Goal: Information Seeking & Learning: Learn about a topic

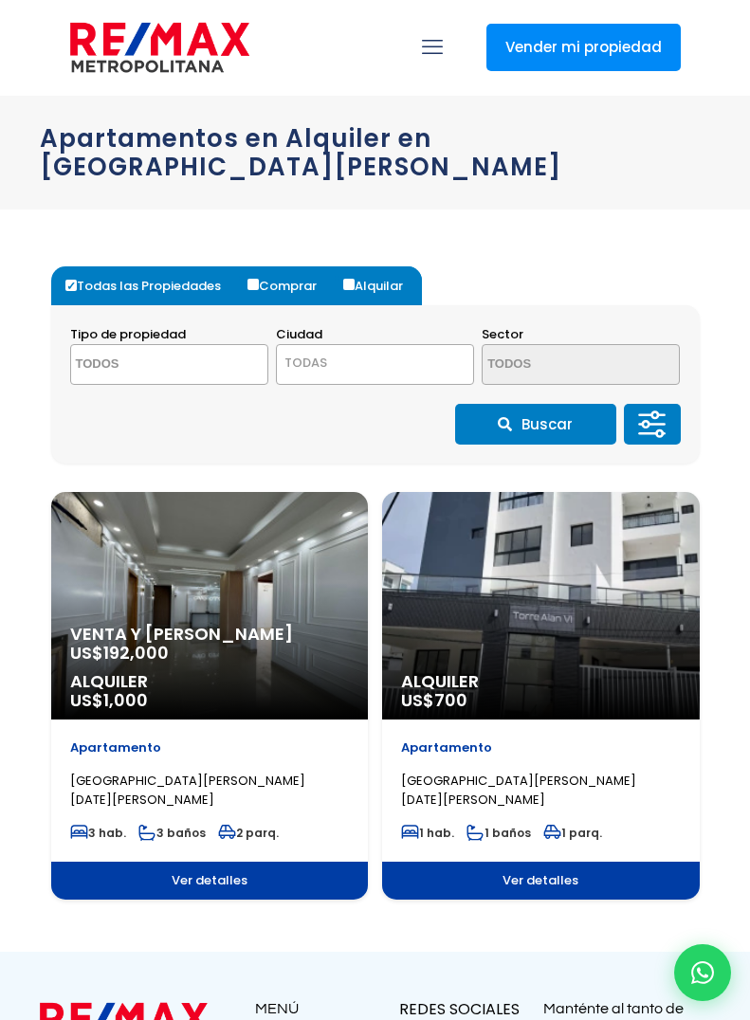
select select
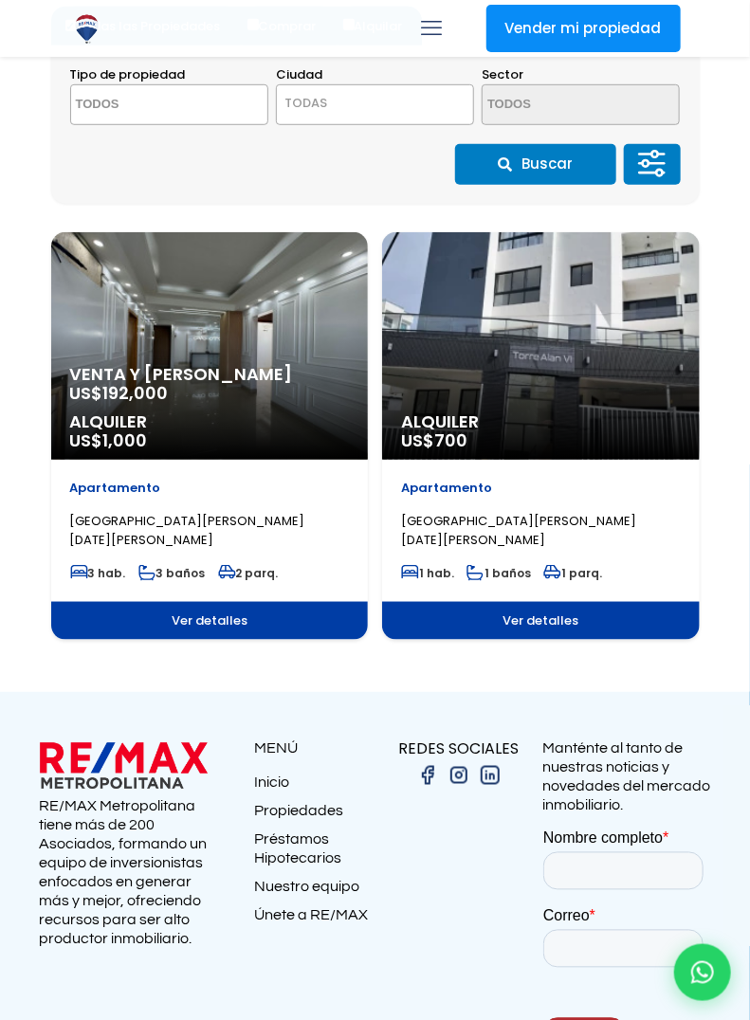
scroll to position [262, 0]
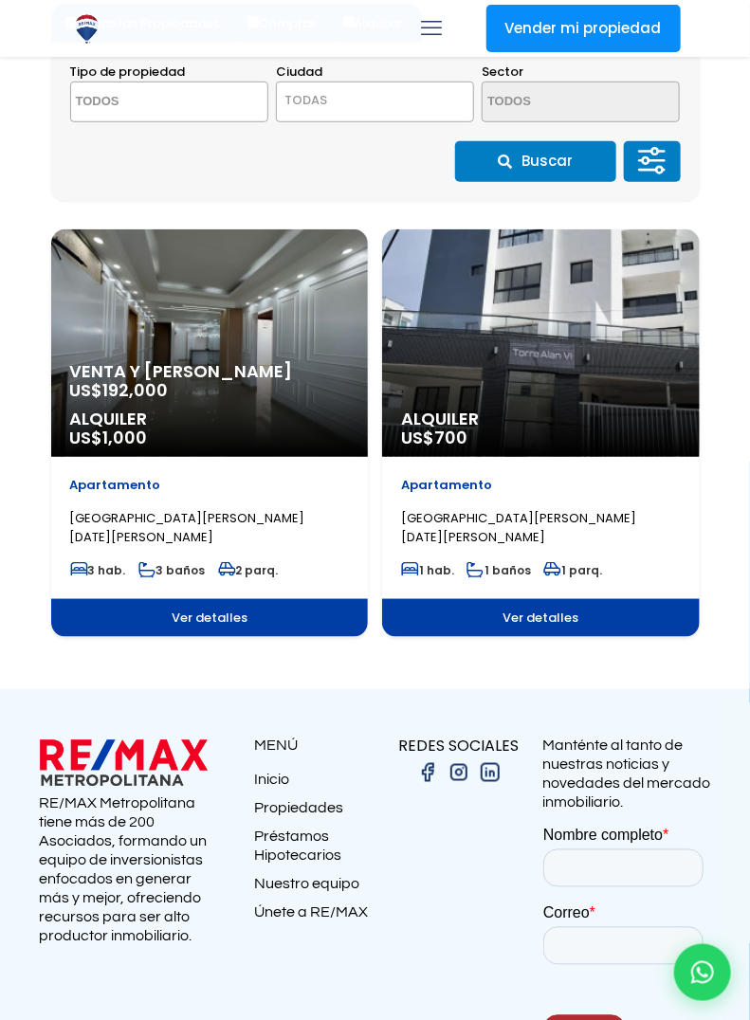
click at [350, 399] on p "Alquiler US$ 700" at bounding box center [210, 381] width 280 height 38
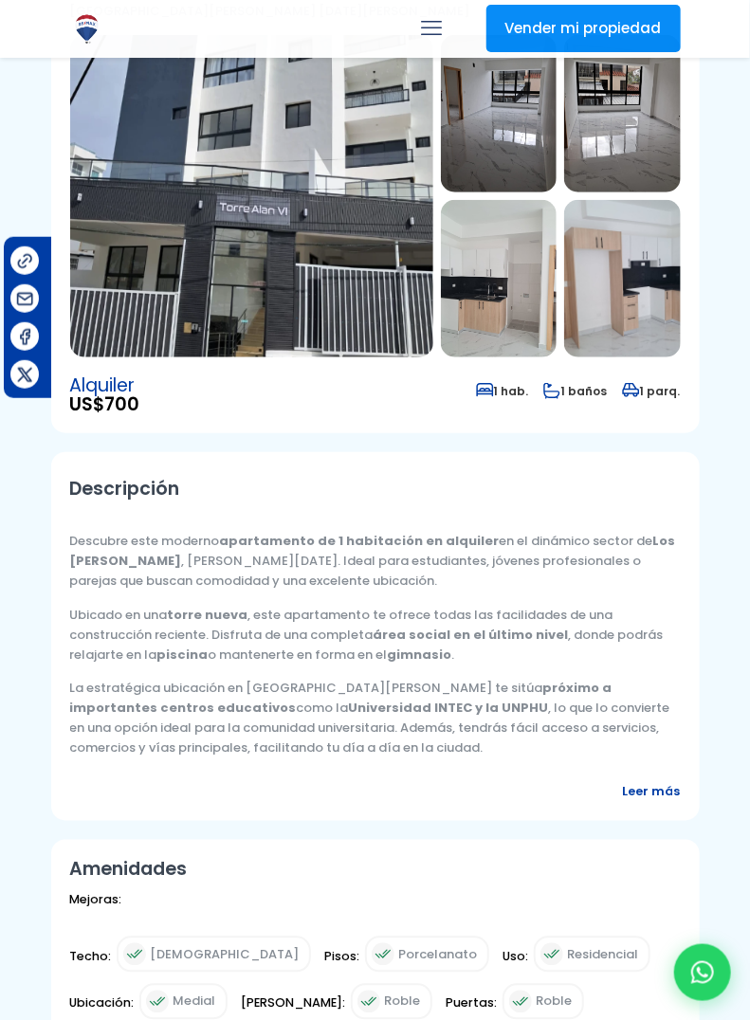
scroll to position [256, 0]
click at [659, 781] on span "Leer más" at bounding box center [652, 791] width 58 height 20
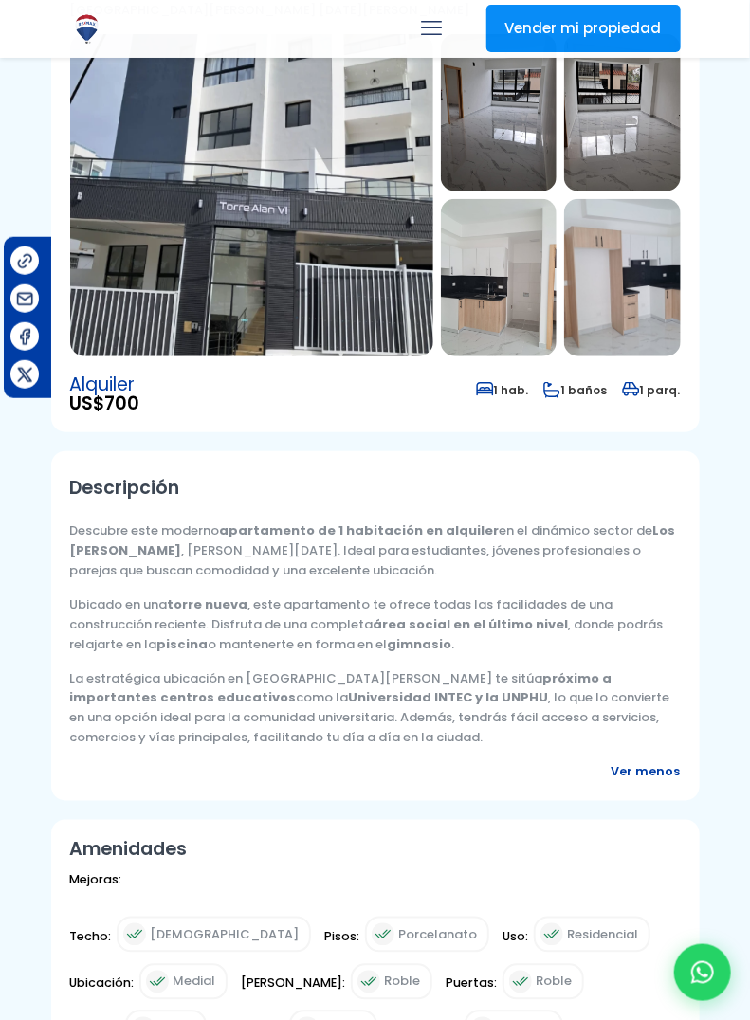
click at [662, 763] on span "Ver menos" at bounding box center [646, 773] width 69 height 20
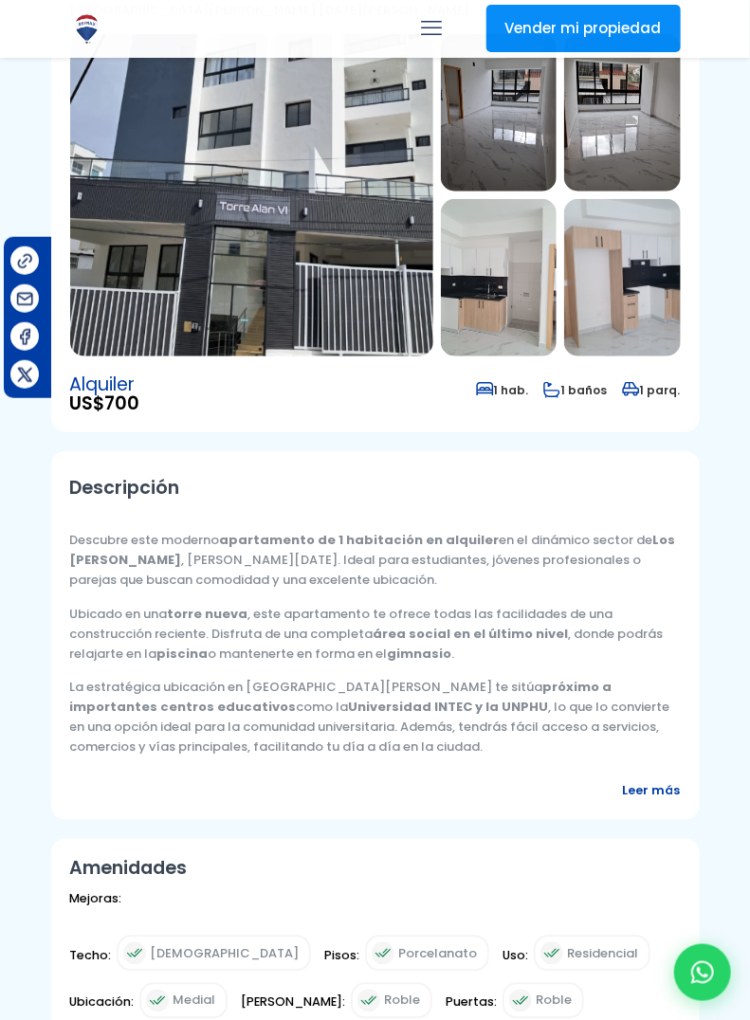
click at [655, 781] on span "Leer más" at bounding box center [652, 791] width 58 height 20
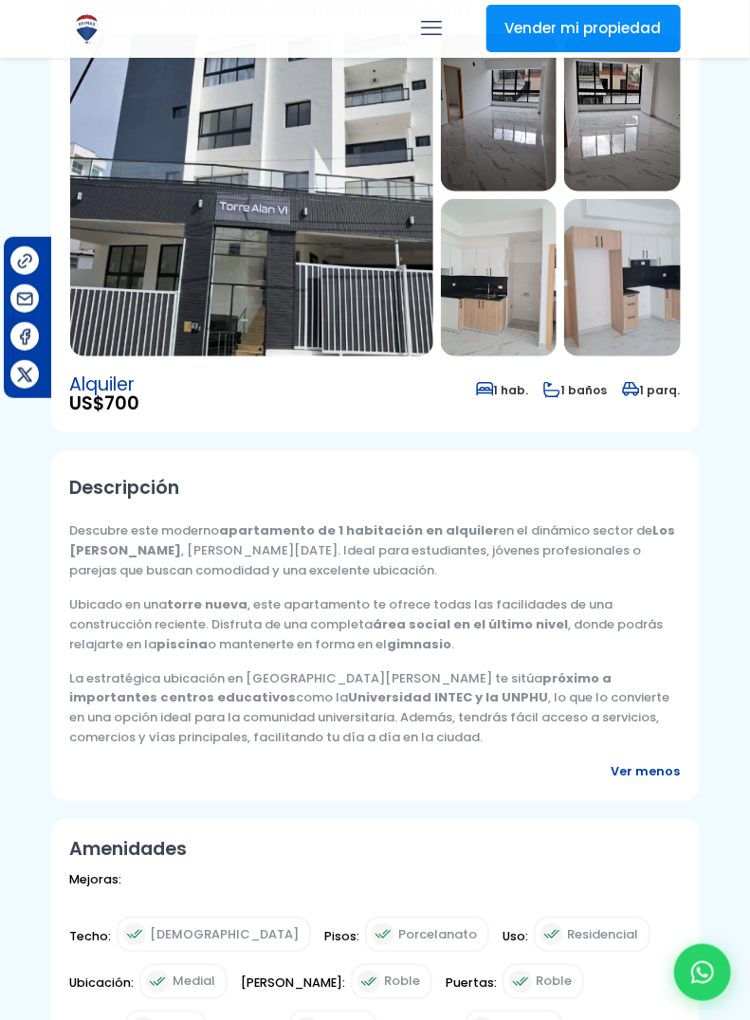
click at [673, 763] on span "Ver menos" at bounding box center [646, 773] width 69 height 20
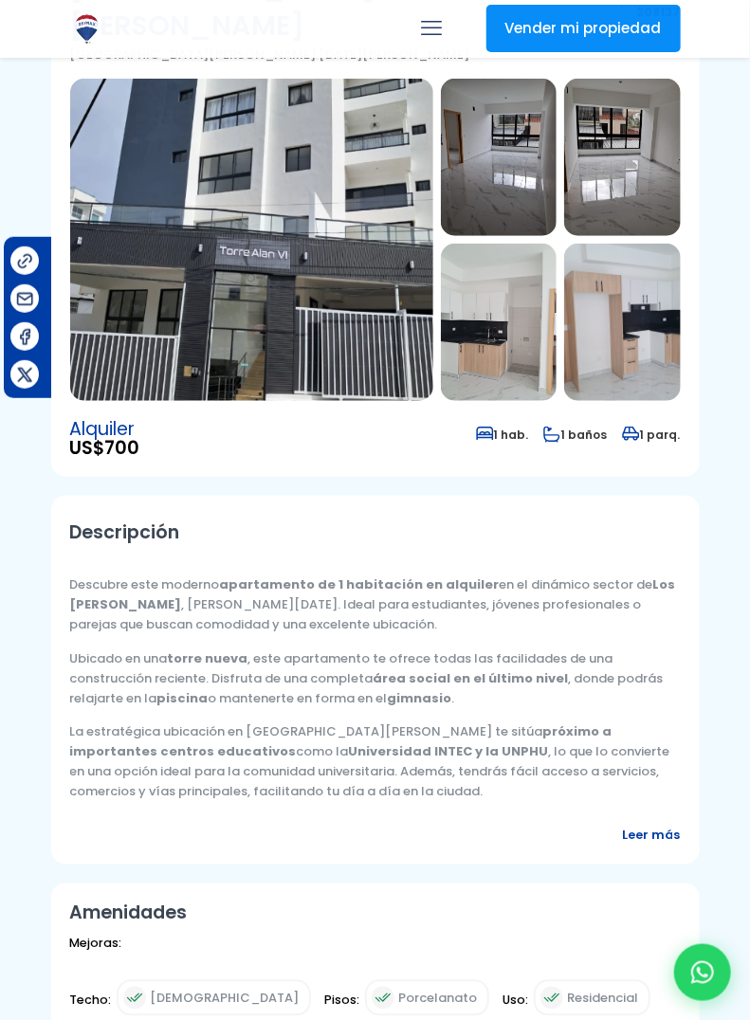
scroll to position [219, 0]
